Goal: Contribute content

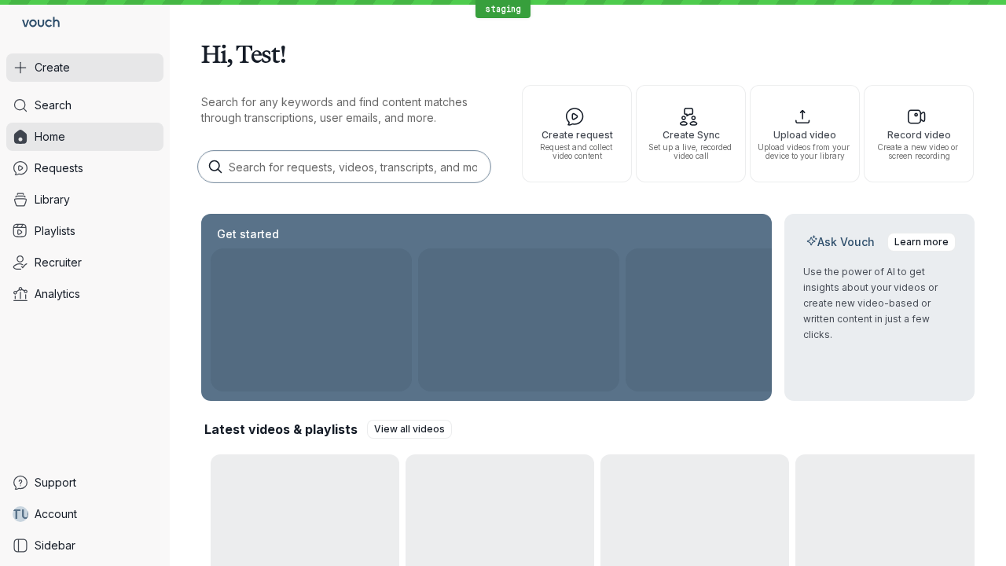
click at [85, 68] on button "Create" at bounding box center [84, 67] width 157 height 28
